Goal: Navigation & Orientation: Find specific page/section

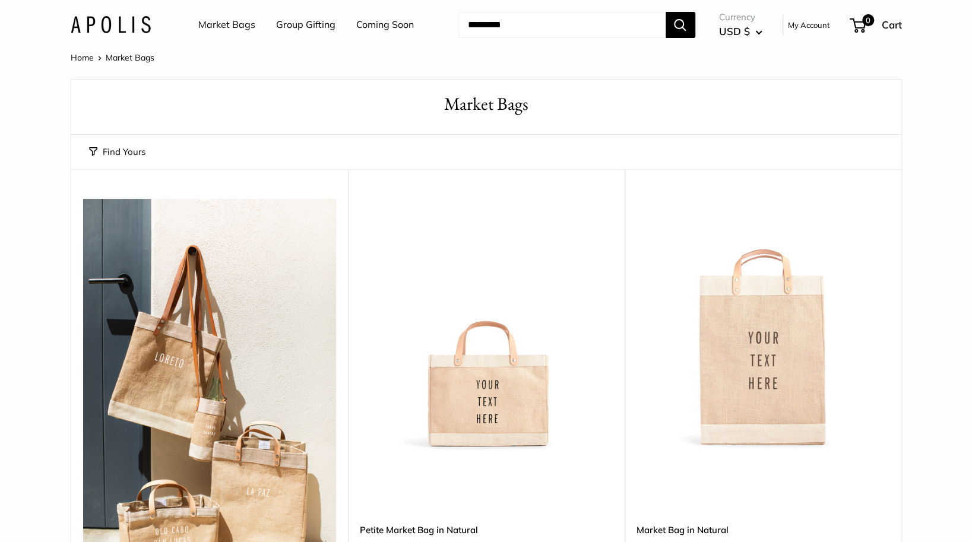
click at [517, 24] on input "Search..." at bounding box center [561, 25] width 207 height 26
type input "**********"
click at [573, 79] on link "View all results" at bounding box center [561, 71] width 207 height 28
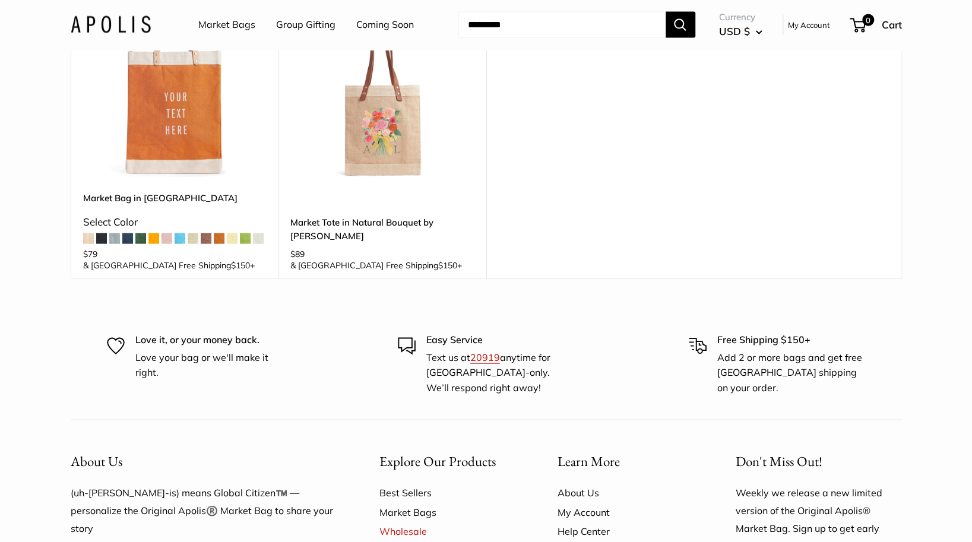
scroll to position [1721, 0]
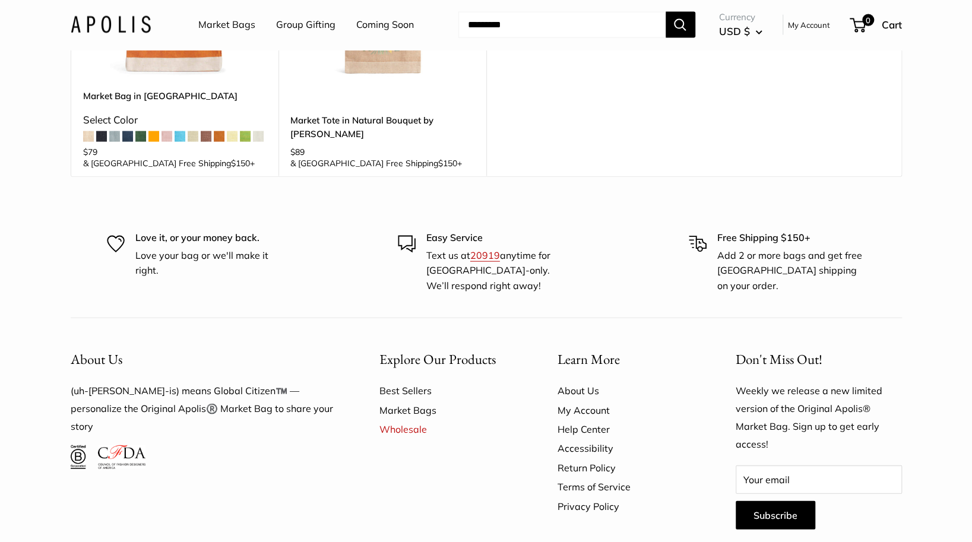
click at [401, 381] on link "Best Sellers" at bounding box center [447, 390] width 136 height 19
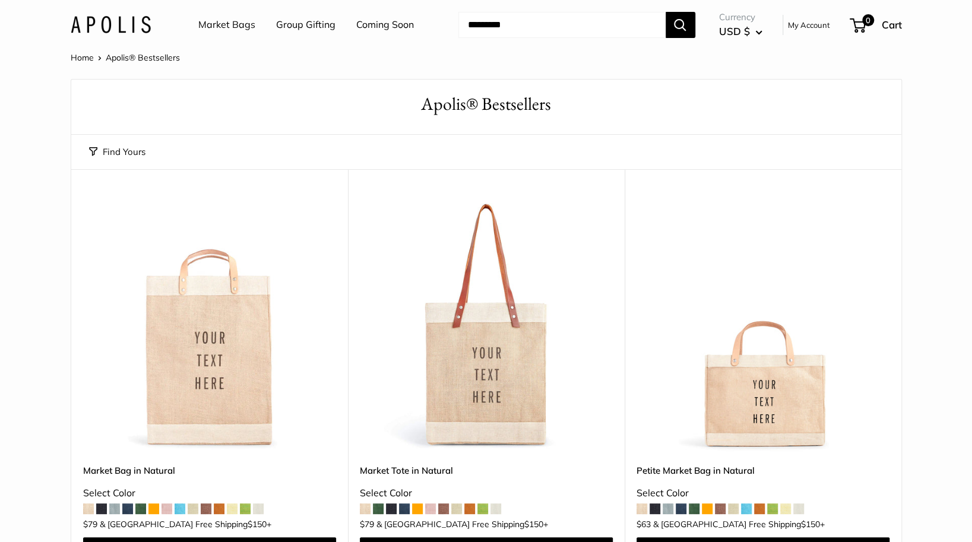
click at [217, 21] on link "Market Bags" at bounding box center [226, 25] width 57 height 18
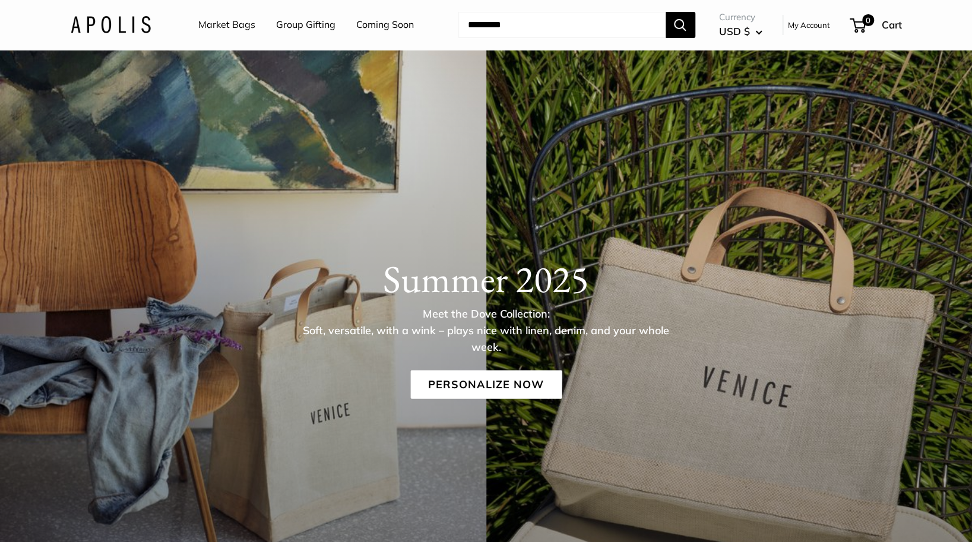
click at [512, 24] on input "Search..." at bounding box center [561, 25] width 207 height 26
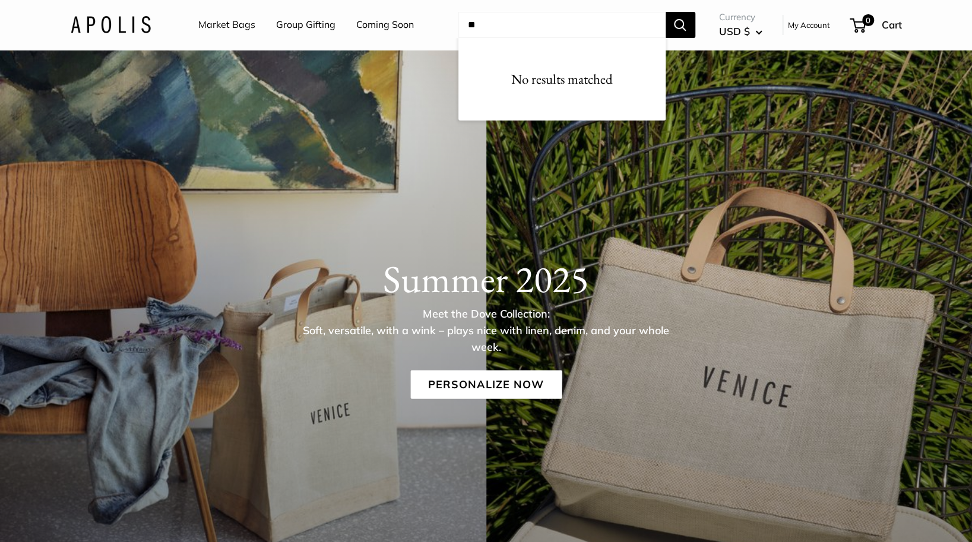
type input "*"
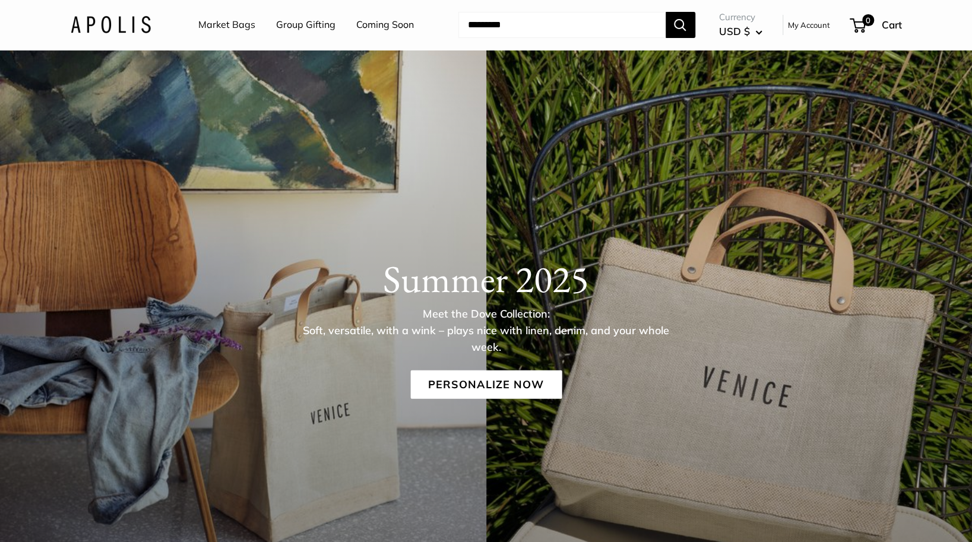
click at [388, 27] on link "Coming Soon" at bounding box center [385, 25] width 58 height 18
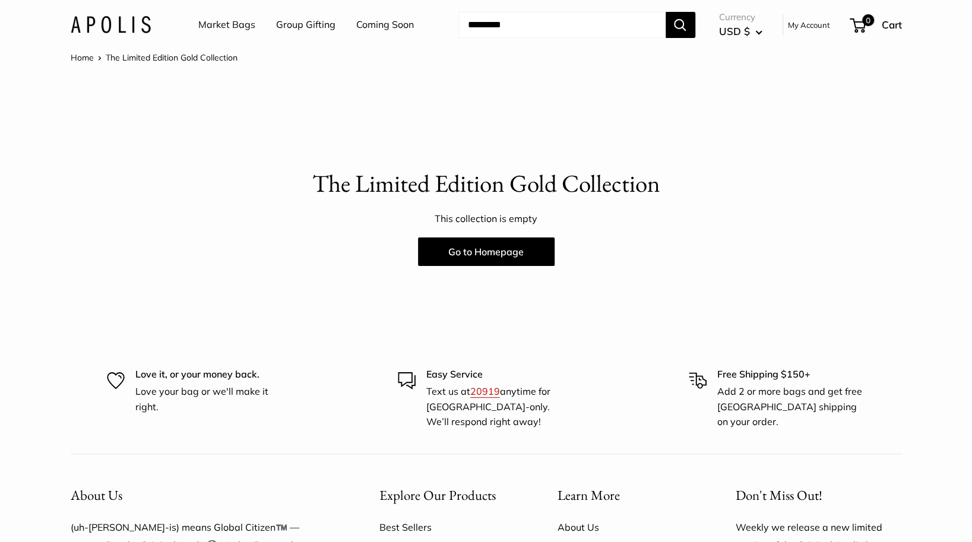
click at [90, 61] on link "Home" at bounding box center [82, 57] width 23 height 11
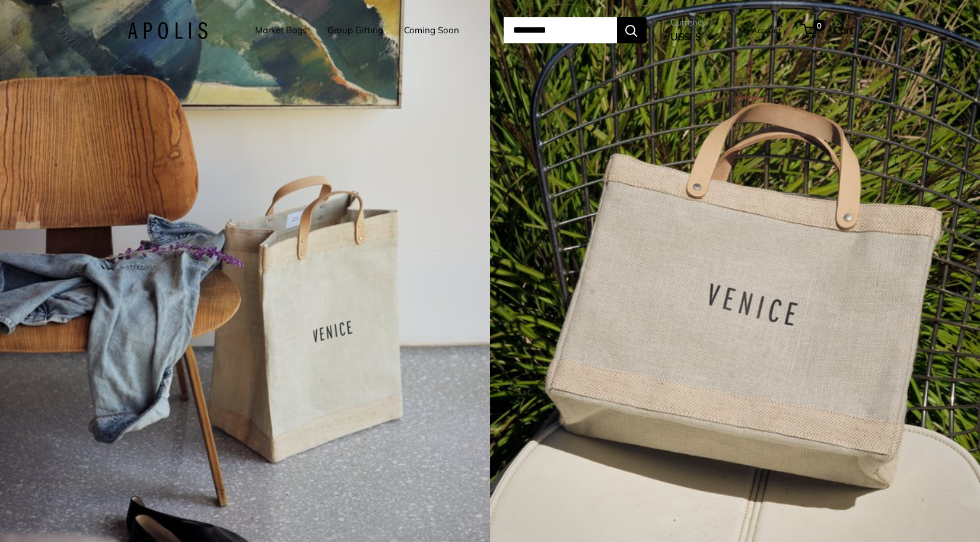
click at [472, 126] on div "4 / 7" at bounding box center [245, 271] width 490 height 542
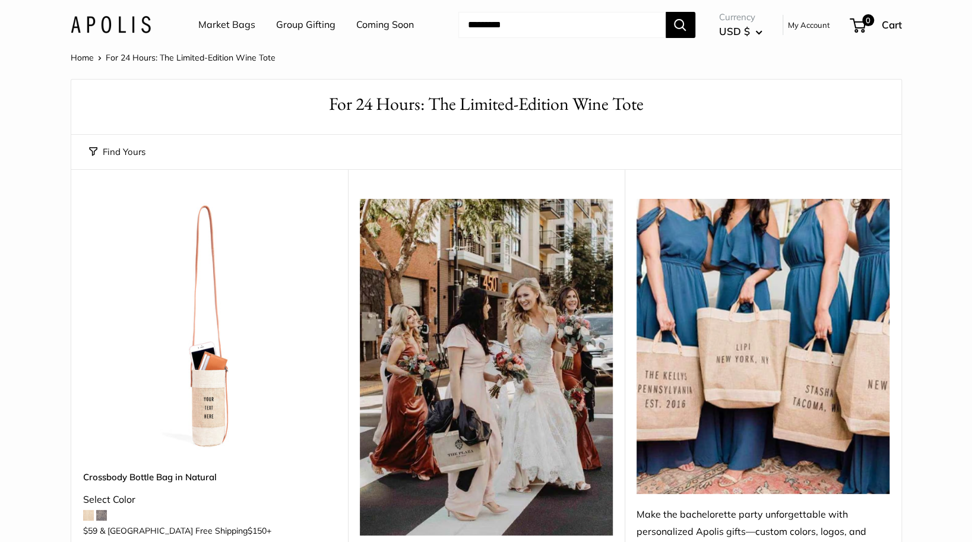
click at [229, 20] on link "Market Bags" at bounding box center [226, 25] width 57 height 18
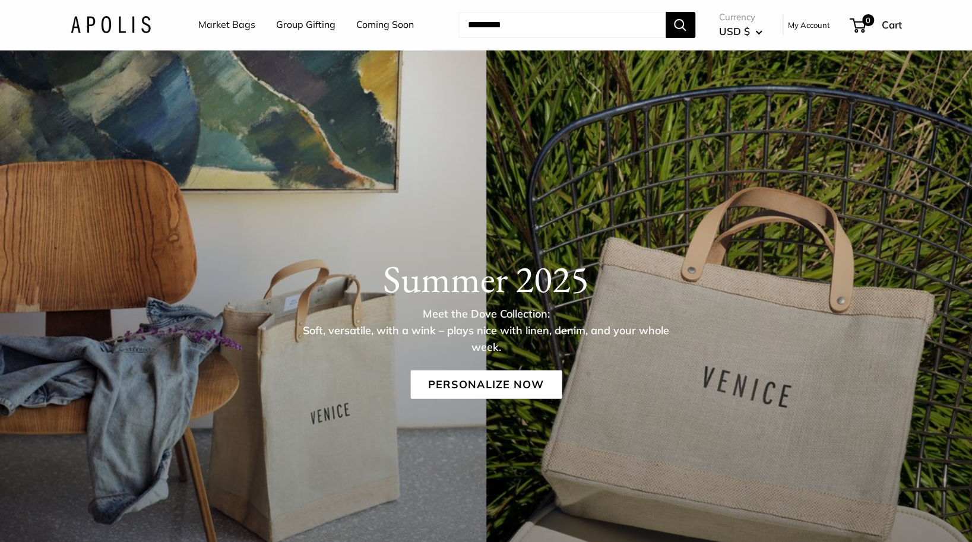
click at [230, 23] on link "Market Bags" at bounding box center [226, 25] width 57 height 18
click at [225, 27] on link "Market Bags" at bounding box center [226, 25] width 57 height 18
click at [115, 24] on img at bounding box center [111, 24] width 80 height 17
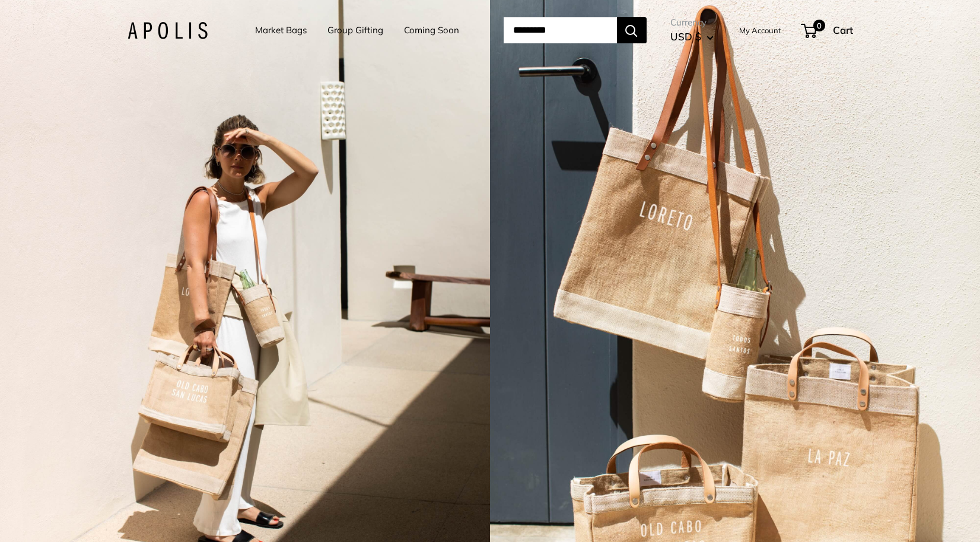
click at [533, 27] on input "Search..." at bounding box center [560, 30] width 113 height 26
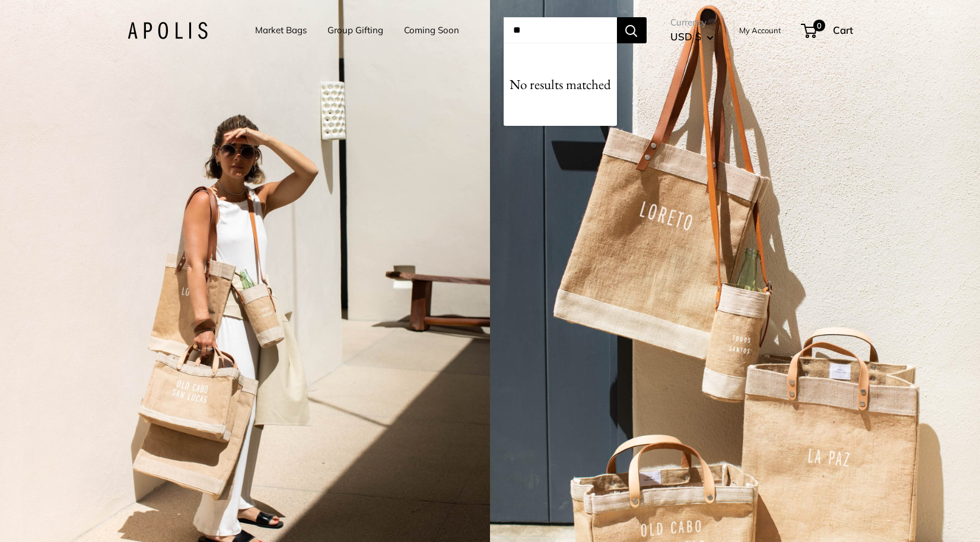
type input "*"
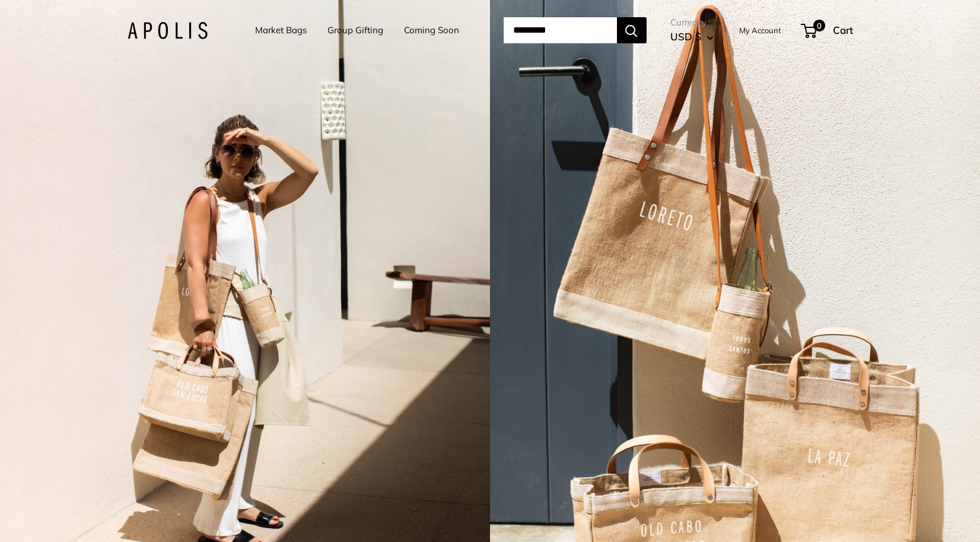
click at [336, 30] on link "Group Gifting" at bounding box center [356, 30] width 56 height 17
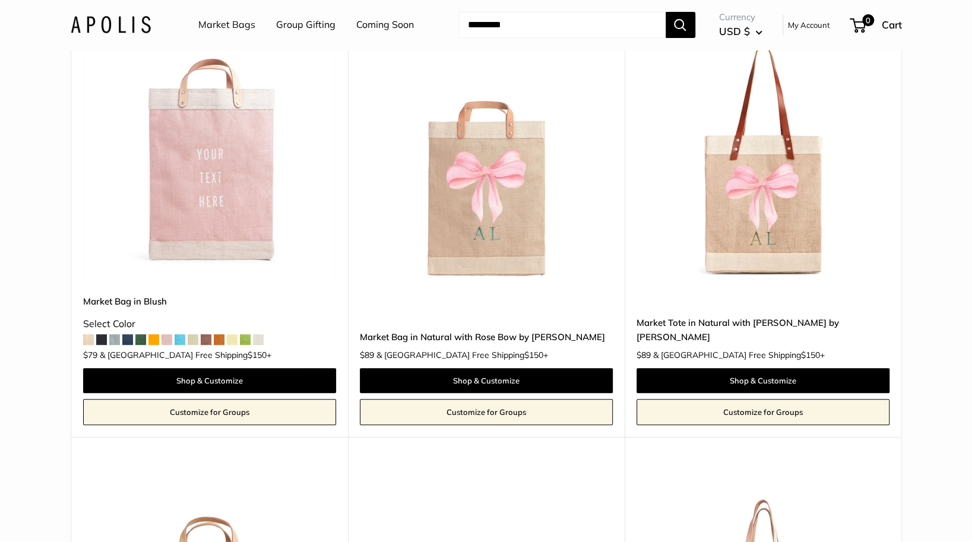
scroll to position [297, 0]
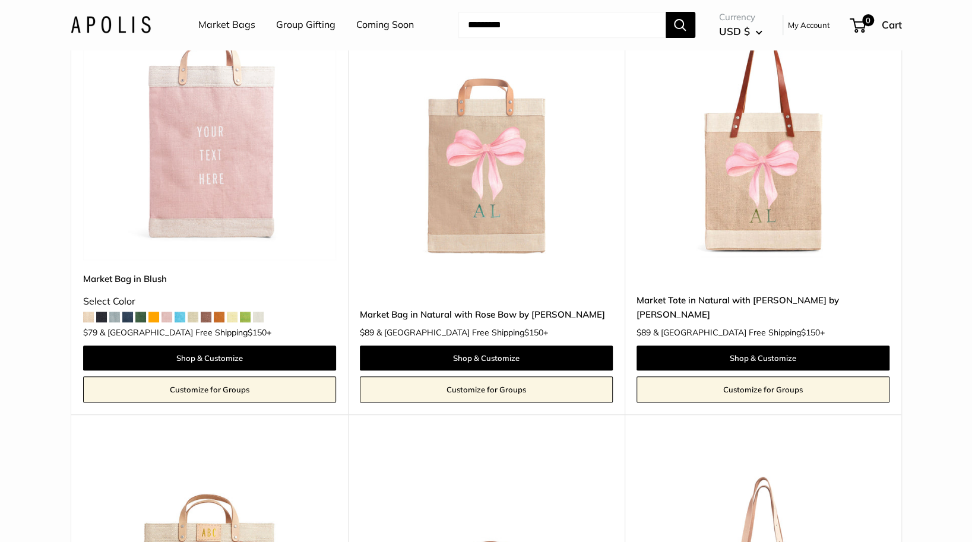
click at [218, 317] on span at bounding box center [219, 317] width 11 height 11
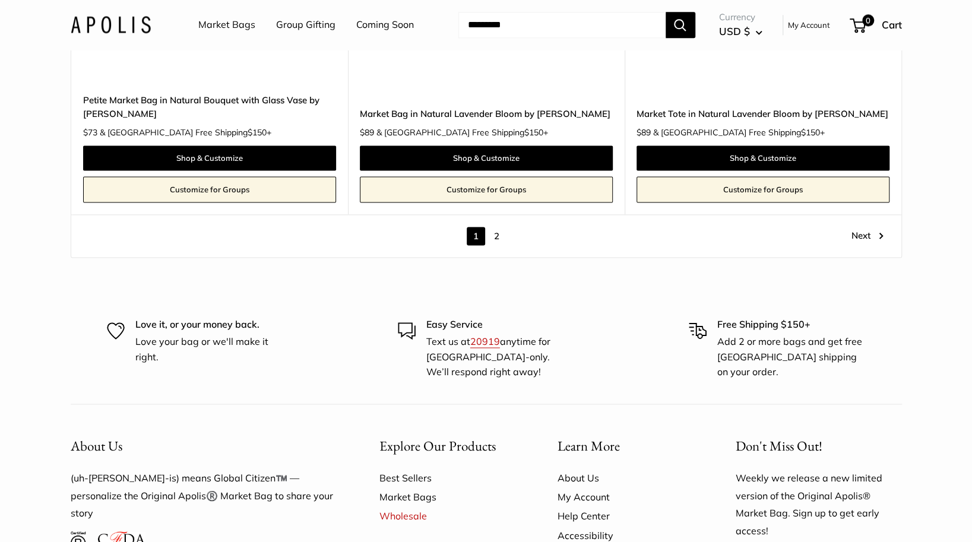
scroll to position [6766, 0]
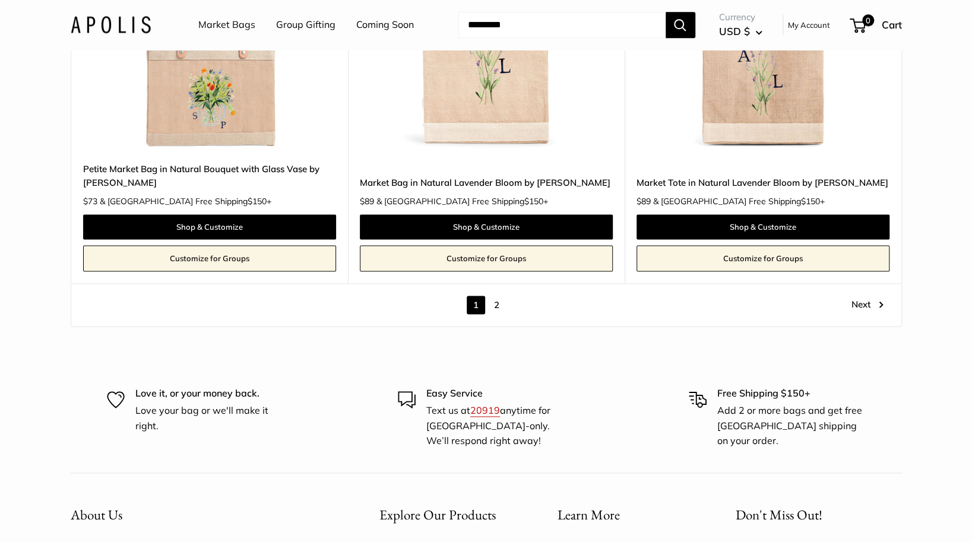
click at [494, 300] on link "2" at bounding box center [496, 305] width 18 height 18
